Goal: Task Accomplishment & Management: Manage account settings

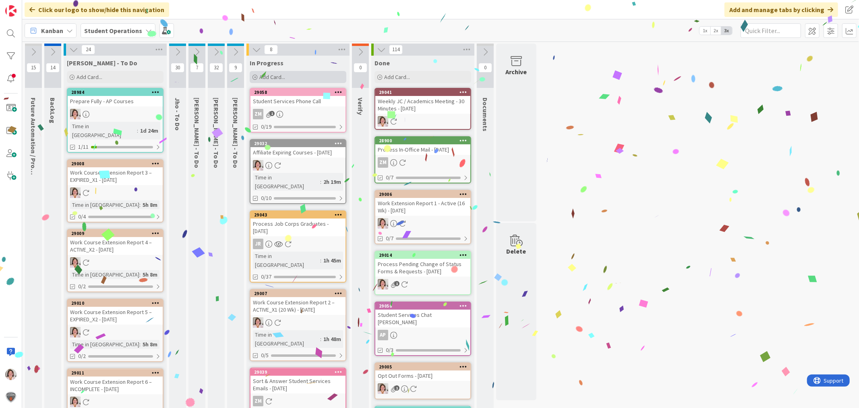
click at [274, 74] on span "Add Card..." at bounding box center [272, 76] width 26 height 7
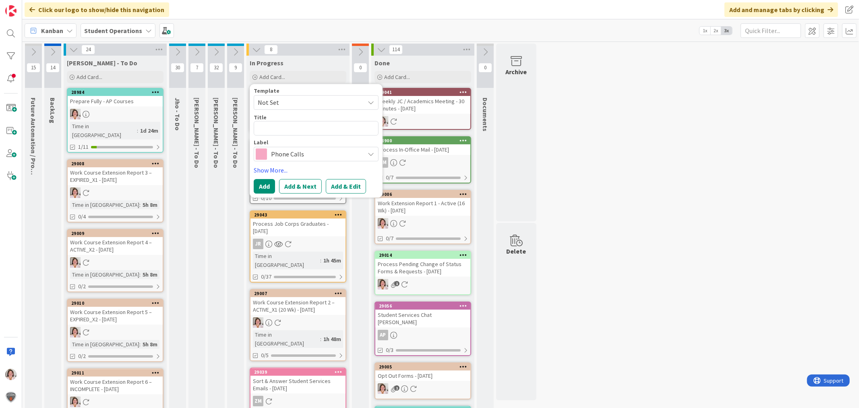
click at [304, 154] on span "Phone Calls" at bounding box center [315, 153] width 89 height 11
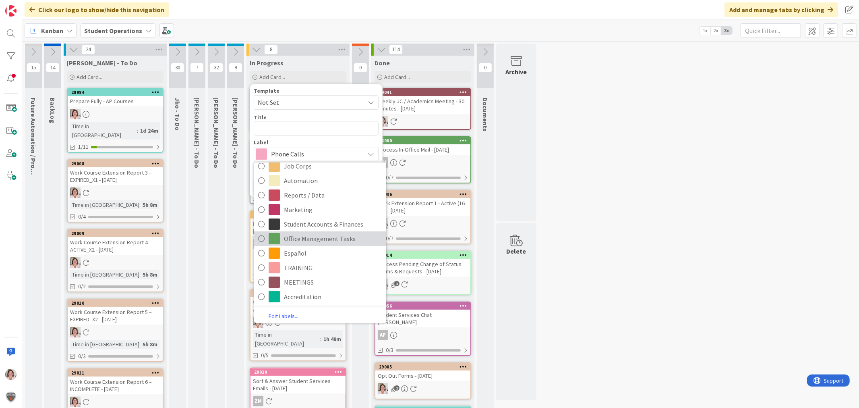
scroll to position [197, 0]
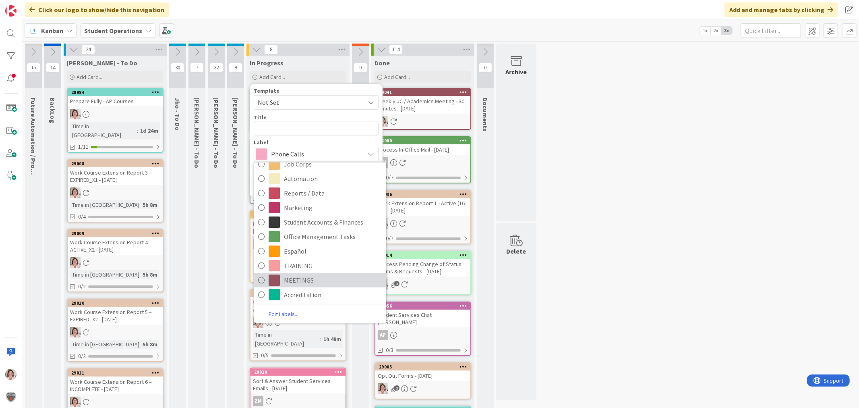
click at [313, 280] on span "MEETINGS" at bounding box center [333, 280] width 98 height 12
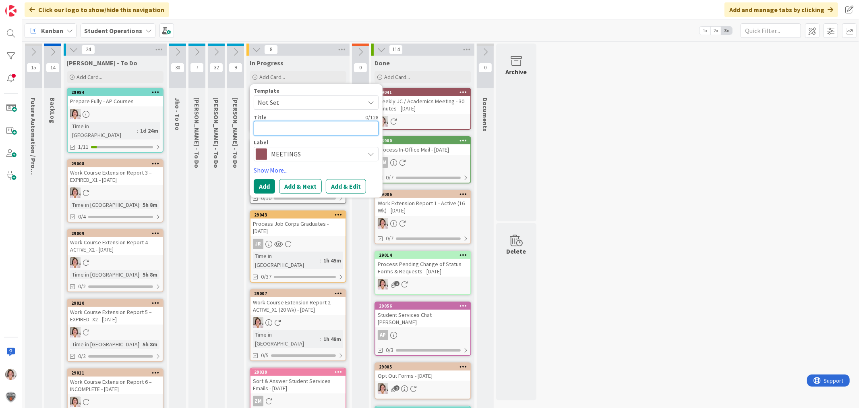
click at [310, 130] on textarea at bounding box center [316, 128] width 125 height 14
type textarea "x"
type textarea "M"
type textarea "x"
type textarea "Me"
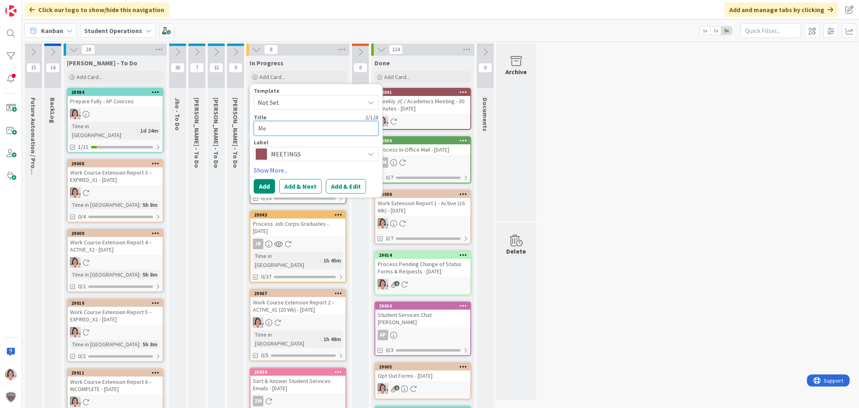
type textarea "x"
type textarea "Met"
type textarea "x"
type textarea "Met w"
type textarea "x"
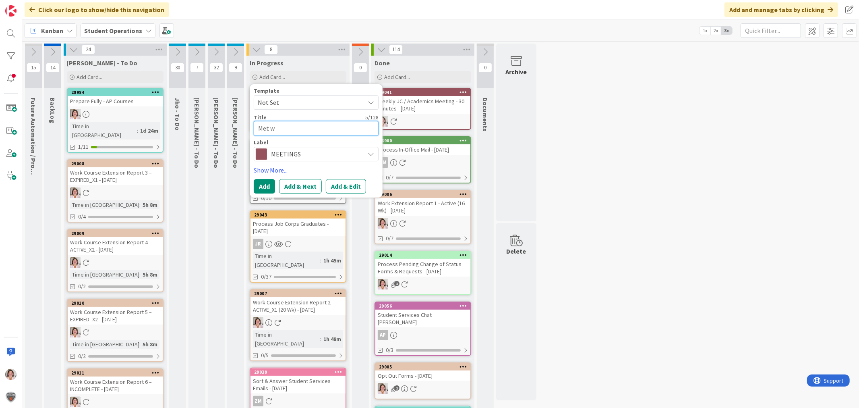
type textarea "Met w/"
type textarea "x"
type textarea "Met w/"
type textarea "x"
type textarea "Met w/ Y"
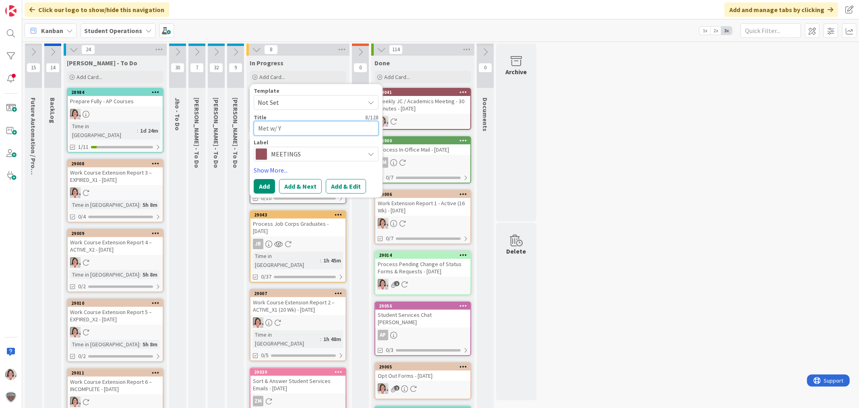
type textarea "x"
type textarea "Met w/ Yvo"
type textarea "x"
type textarea "Met w/ Yvon"
type textarea "x"
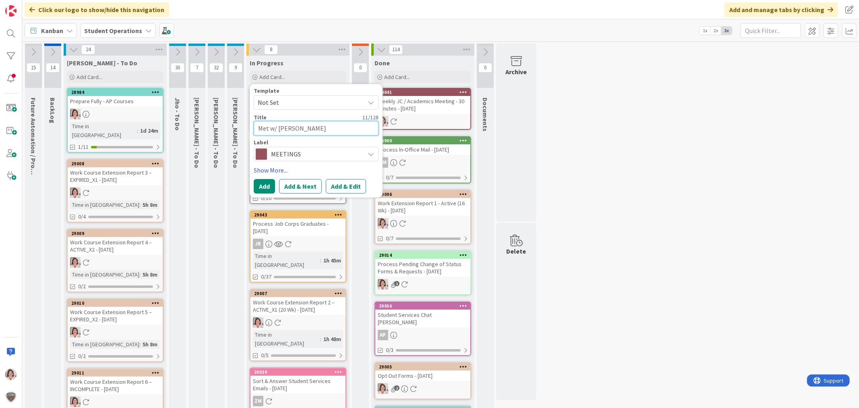
type textarea "Met w/ Yvonn"
type textarea "x"
type textarea "Met w/ Yvonne"
type textarea "x"
type textarea "Met w/ Yvonne"
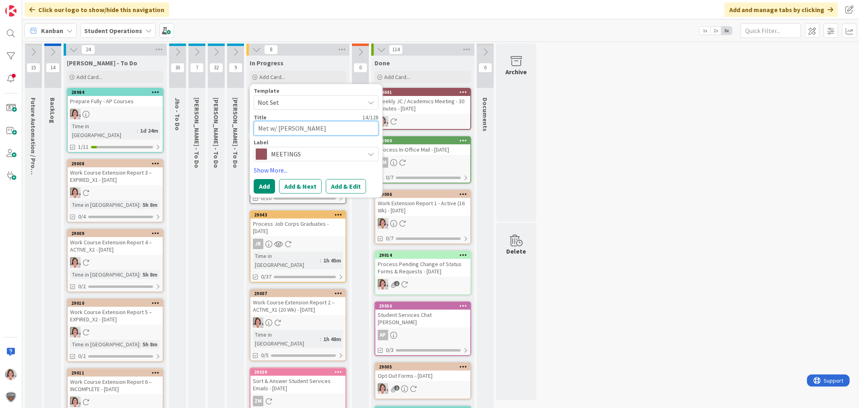
type textarea "x"
type textarea "Met w/ Yvonne -"
type textarea "x"
type textarea "Met w/ Yvonne -"
type textarea "x"
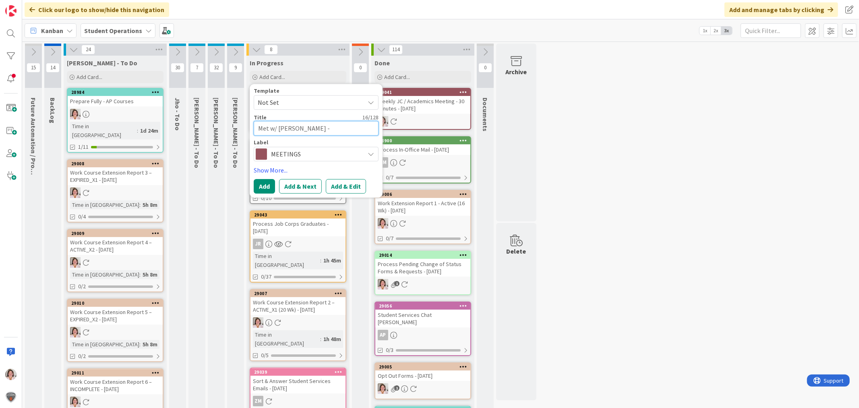
type textarea "Met w/ Yvonne - 5"
type textarea "x"
type textarea "Met w/ Yvonne - 58"
type textarea "x"
type textarea "Met w/ Yvonne - 580"
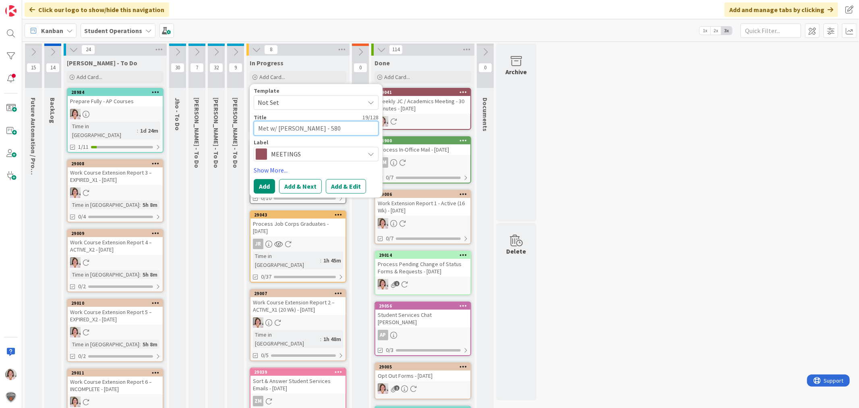
type textarea "x"
type textarea "Met w/ Yvonne - 58"
type textarea "x"
type textarea "Met w/ Yvonne - 5"
type textarea "x"
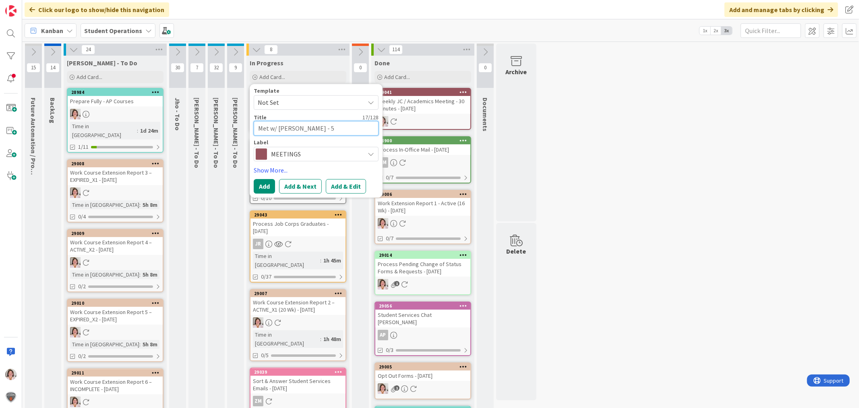
type textarea "Met w/ Yvonne - 50"
type textarea "x"
type textarea "Met w/ Yvonne - 50"
type textarea "x"
type textarea "Met w/ Yvonne - 50 M"
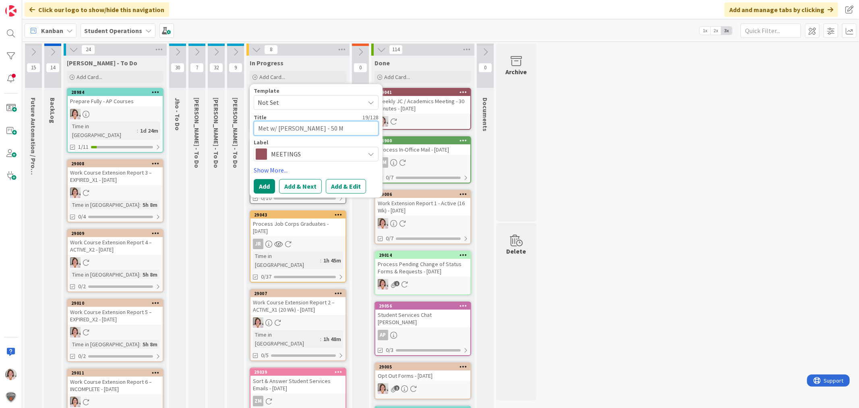
type textarea "x"
type textarea "Met w/ Yvonne - 50 Mi"
type textarea "x"
type textarea "Met w/ Yvonne - 50 Min"
type textarea "x"
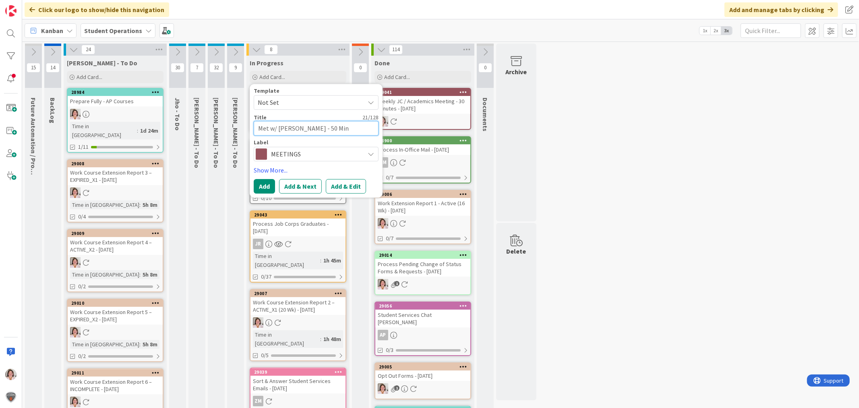
type textarea "Met w/ Yvonne - 50 Minu"
type textarea "x"
type textarea "Met w/ Yvonne - 50 Minut"
type textarea "x"
type textarea "Met w/ Yvonne - 50 Minute"
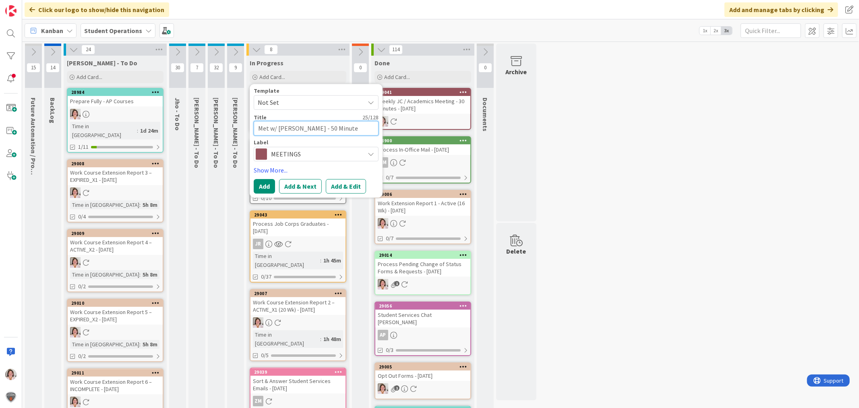
type textarea "x"
type textarea "Met w/ Yvonne - 50 Minutes"
click at [264, 188] on button "Add" at bounding box center [264, 186] width 21 height 14
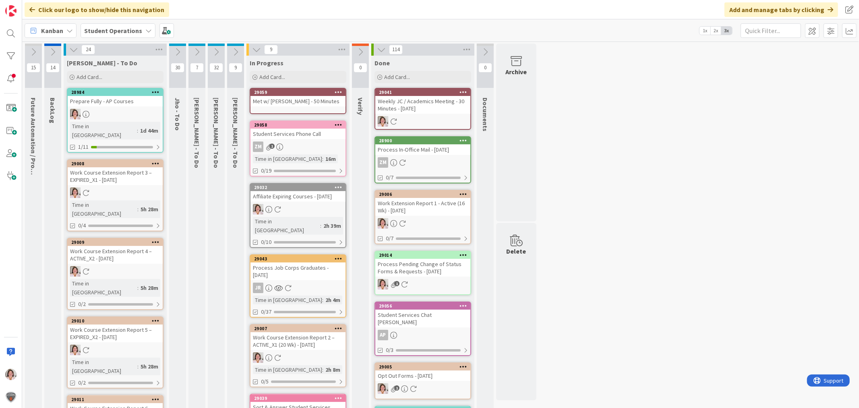
click at [341, 91] on icon at bounding box center [339, 92] width 8 height 6
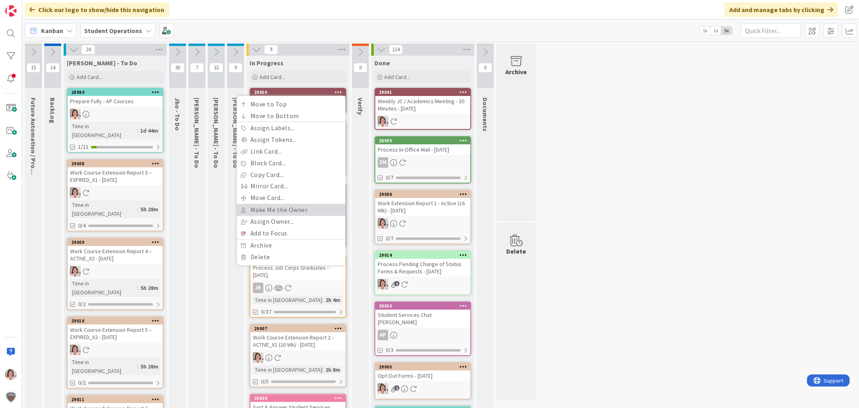
click at [283, 204] on link "Make Me the Owner" at bounding box center [291, 210] width 109 height 12
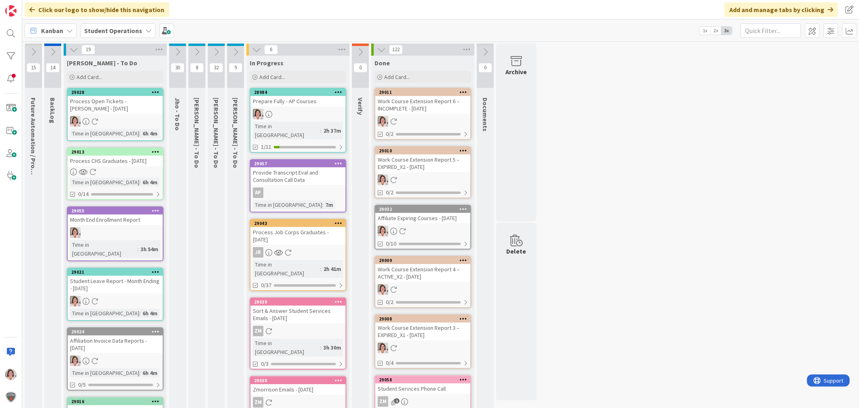
click at [300, 118] on div at bounding box center [298, 114] width 95 height 10
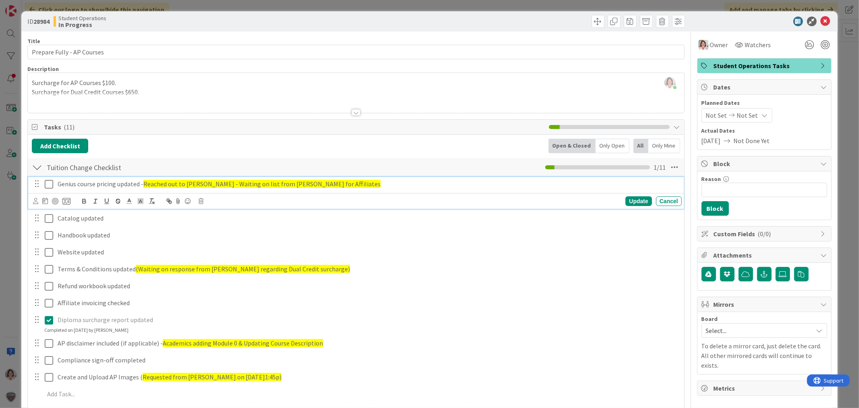
click at [49, 182] on icon at bounding box center [49, 184] width 8 height 10
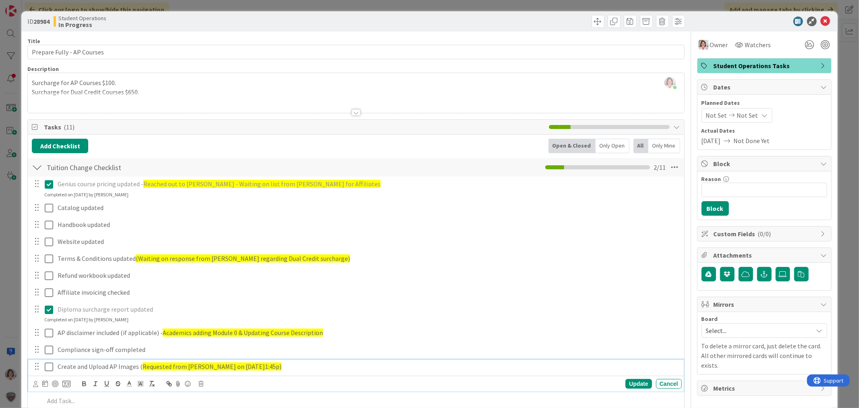
click at [45, 363] on icon at bounding box center [49, 367] width 8 height 10
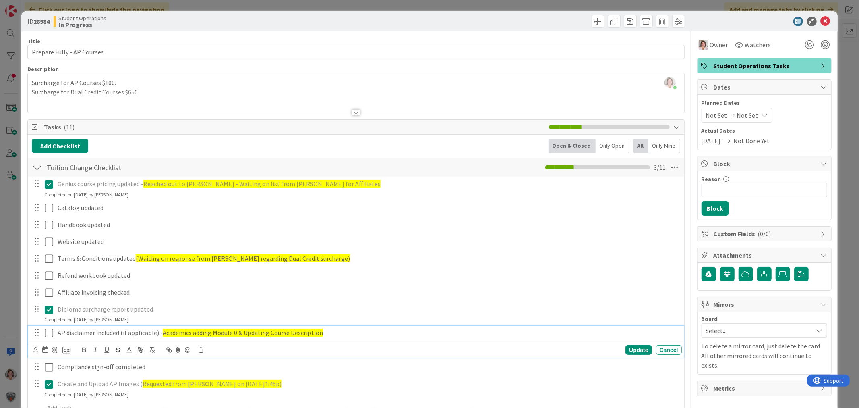
click at [50, 333] on icon at bounding box center [49, 333] width 8 height 10
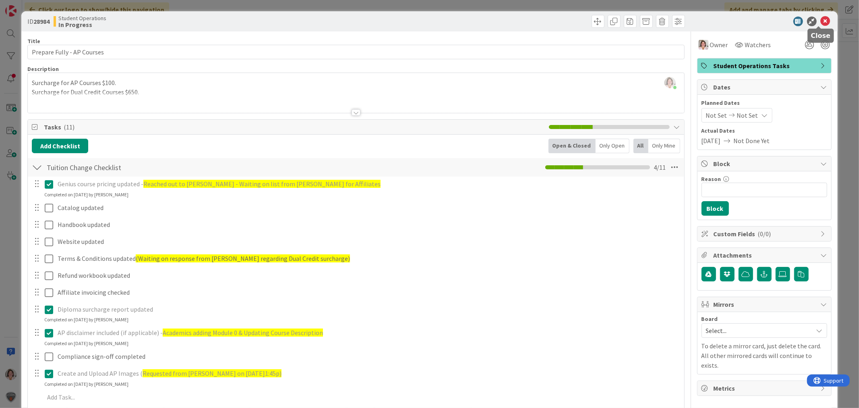
click at [821, 20] on icon at bounding box center [826, 22] width 10 height 10
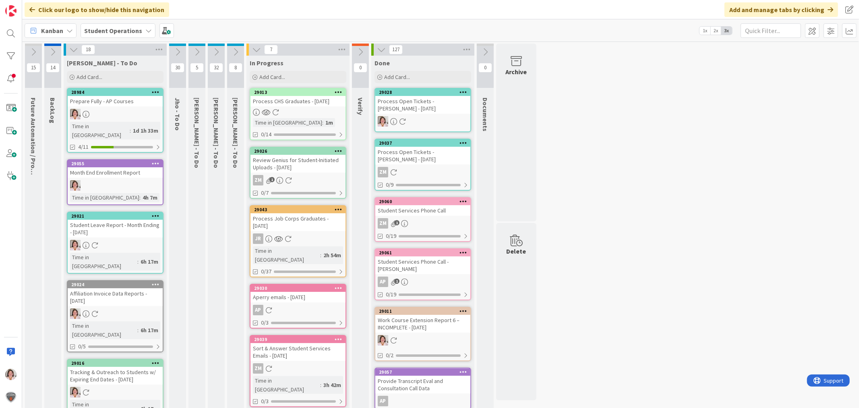
click at [316, 113] on div at bounding box center [298, 112] width 95 height 7
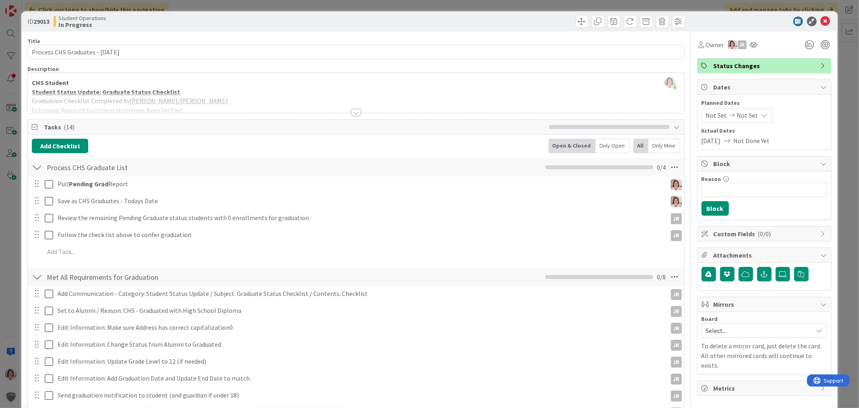
click at [352, 114] on div at bounding box center [356, 112] width 9 height 6
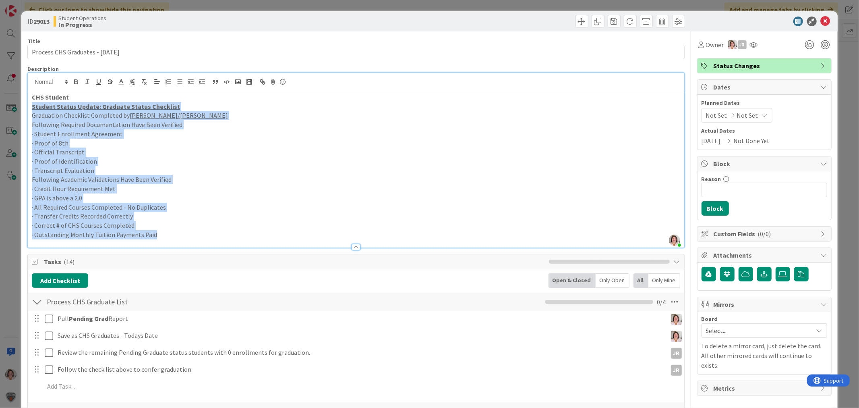
drag, startPoint x: 170, startPoint y: 234, endPoint x: 17, endPoint y: 108, distance: 197.7
click at [17, 108] on div "ID 29013 Student Operations In Progress Title 34 / 128 Process CHS Graduates - …" at bounding box center [429, 204] width 859 height 408
copy div "Student Status Update: Graduate Status Checklist Graduation Checklist Completed…"
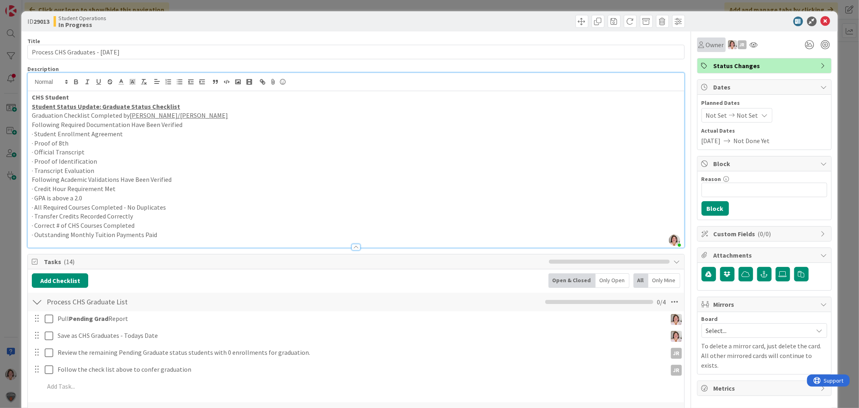
click at [714, 47] on span "Owner" at bounding box center [715, 45] width 18 height 10
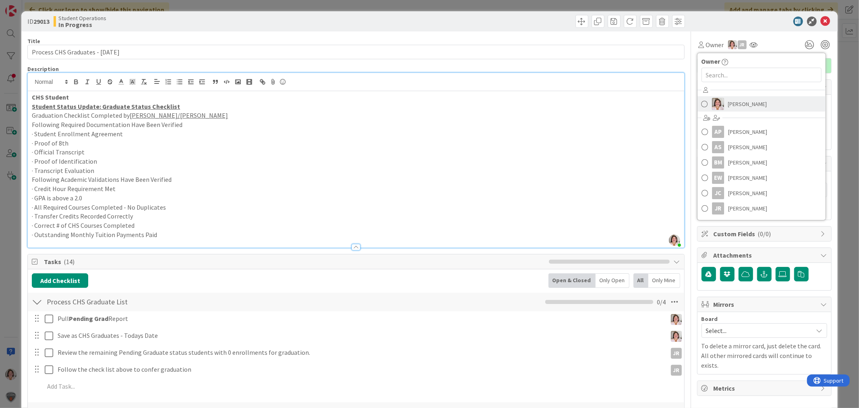
click at [730, 111] on link "Emilie Wojtowicz" at bounding box center [762, 103] width 128 height 15
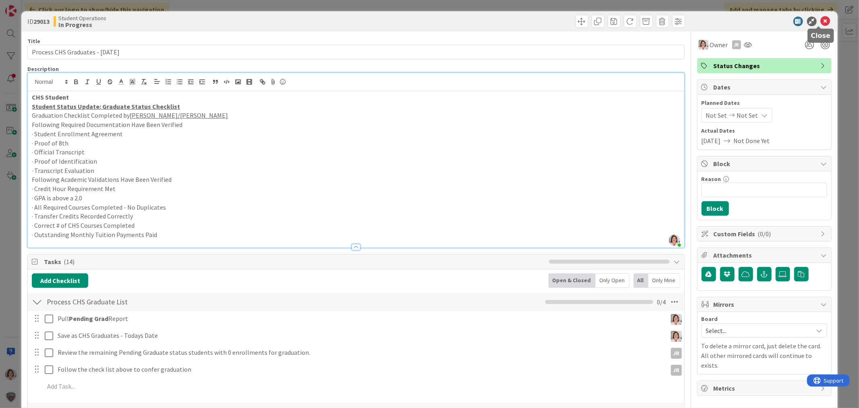
click at [823, 22] on icon at bounding box center [826, 22] width 10 height 10
